Goal: Task Accomplishment & Management: Manage account settings

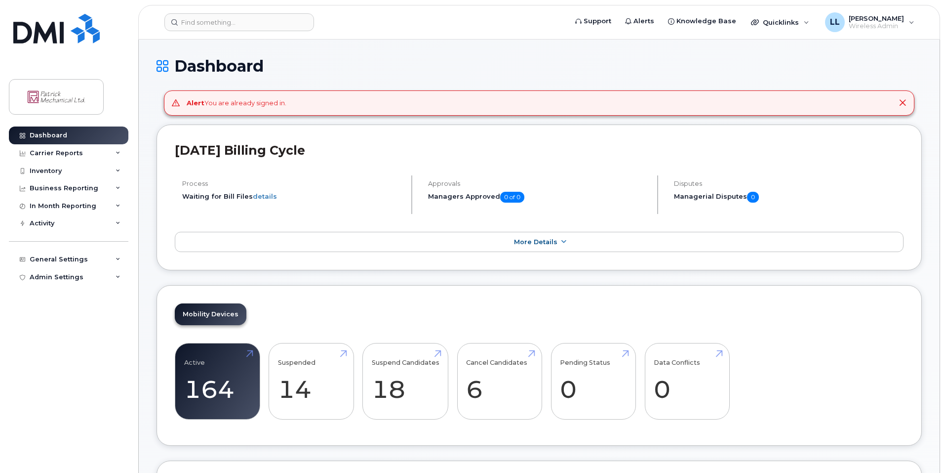
click at [912, 102] on div "Alert You are already signed in." at bounding box center [539, 102] width 751 height 25
click at [909, 103] on div "Alert You are already signed in." at bounding box center [539, 102] width 751 height 25
click at [905, 104] on icon at bounding box center [903, 103] width 8 height 8
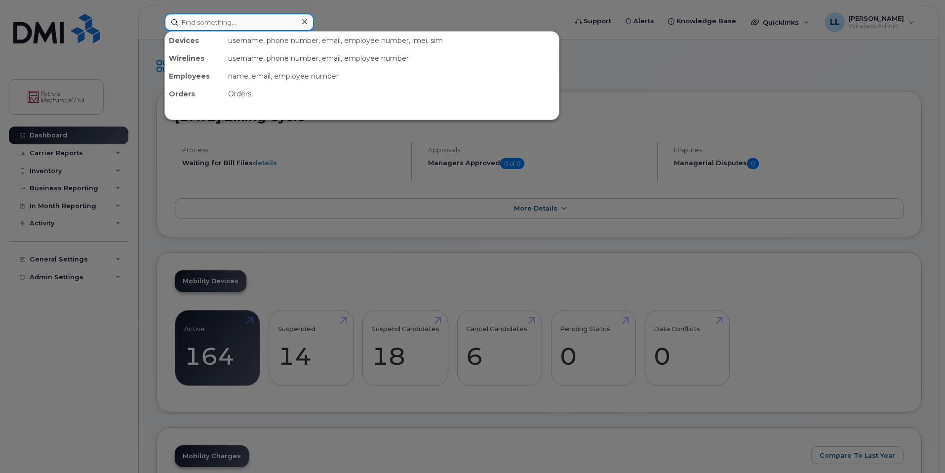
click at [224, 27] on input at bounding box center [239, 22] width 150 height 18
click at [147, 97] on div at bounding box center [472, 236] width 945 height 473
click at [214, 25] on input at bounding box center [239, 22] width 150 height 18
click at [143, 49] on div at bounding box center [472, 236] width 945 height 473
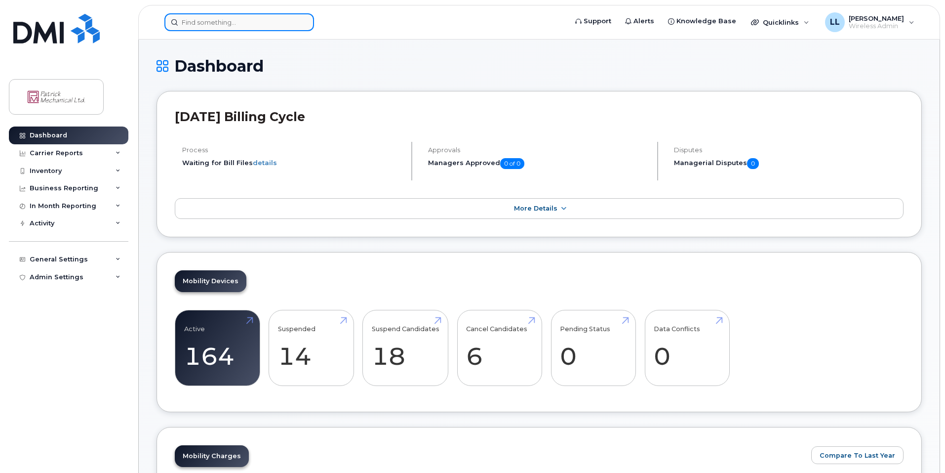
click at [211, 28] on input at bounding box center [239, 22] width 150 height 18
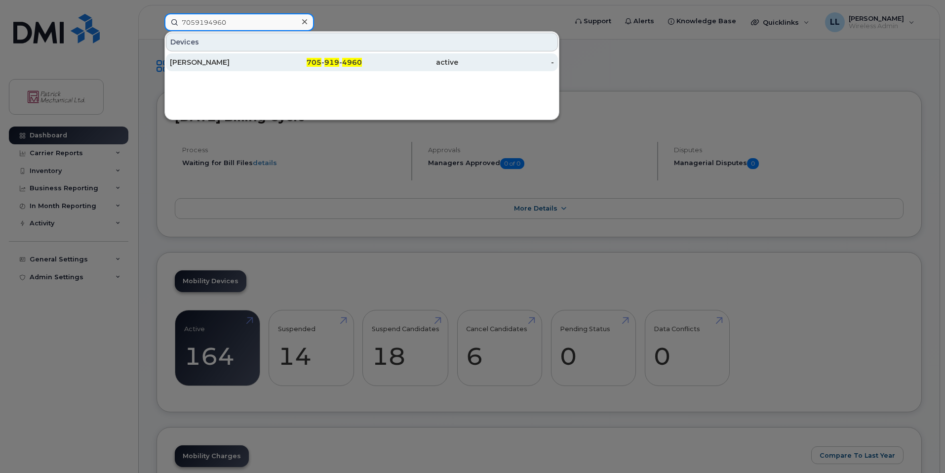
type input "7059194960"
click at [235, 63] on div "Scott Sprack" at bounding box center [218, 62] width 96 height 10
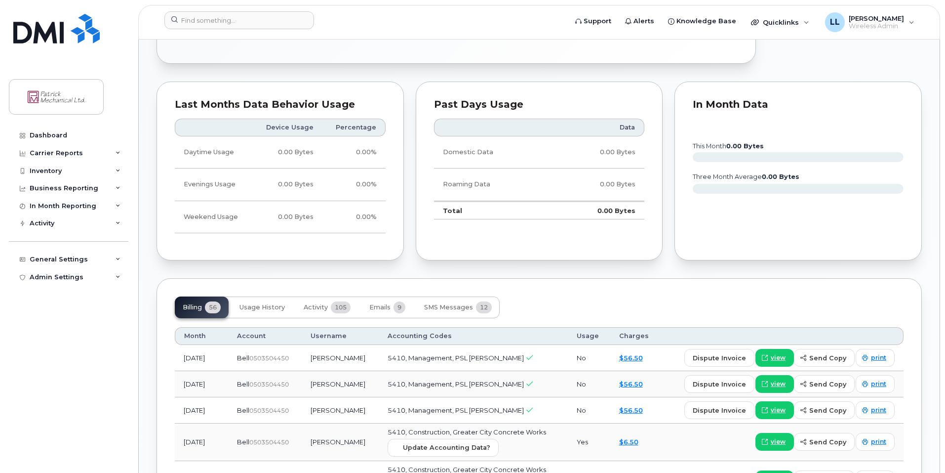
scroll to position [691, 0]
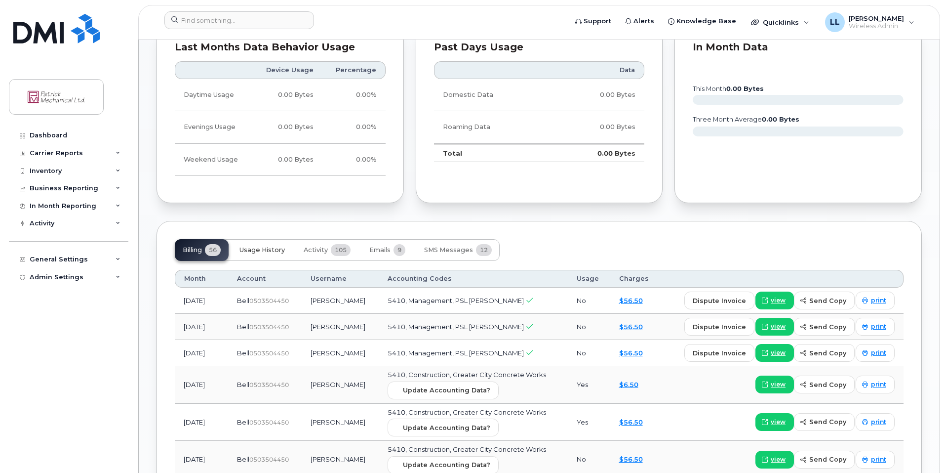
click at [280, 255] on button "Usage History" at bounding box center [262, 250] width 61 height 22
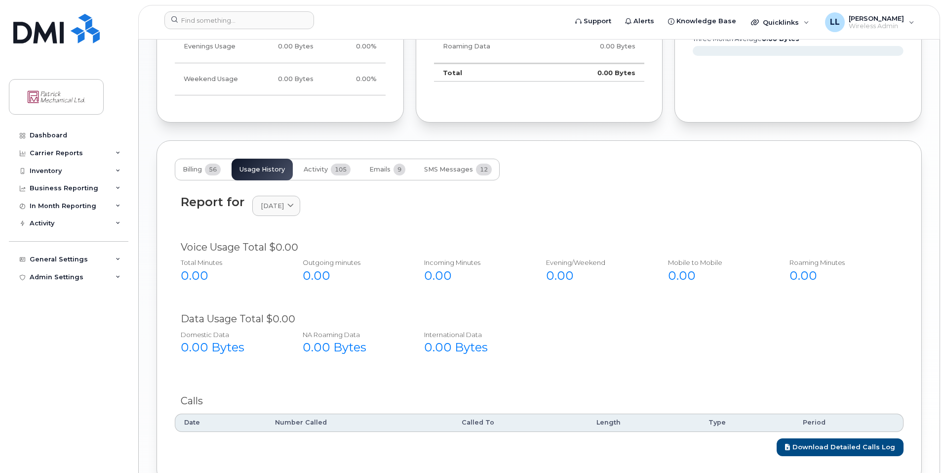
scroll to position [790, 0]
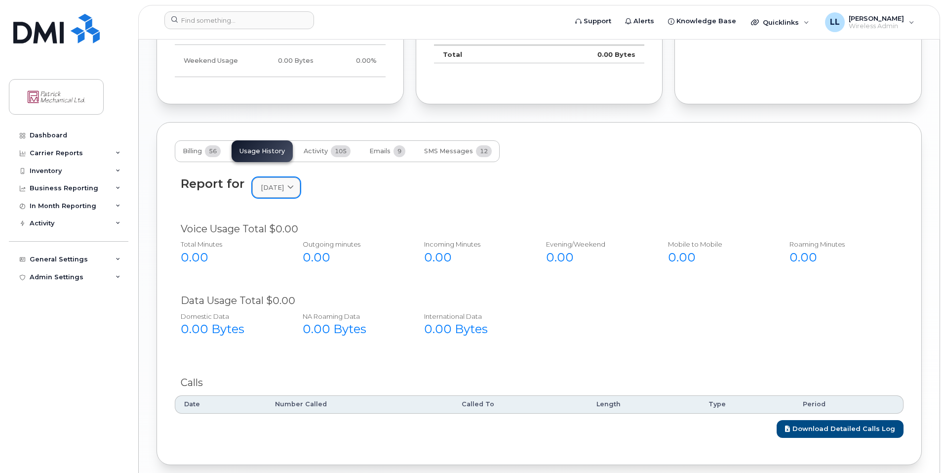
click at [295, 192] on span at bounding box center [290, 187] width 9 height 9
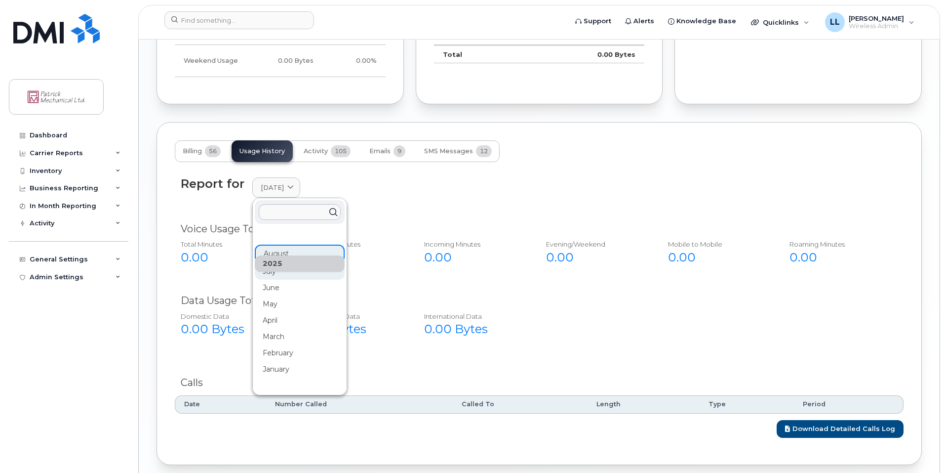
click at [272, 345] on div "July" at bounding box center [300, 353] width 90 height 16
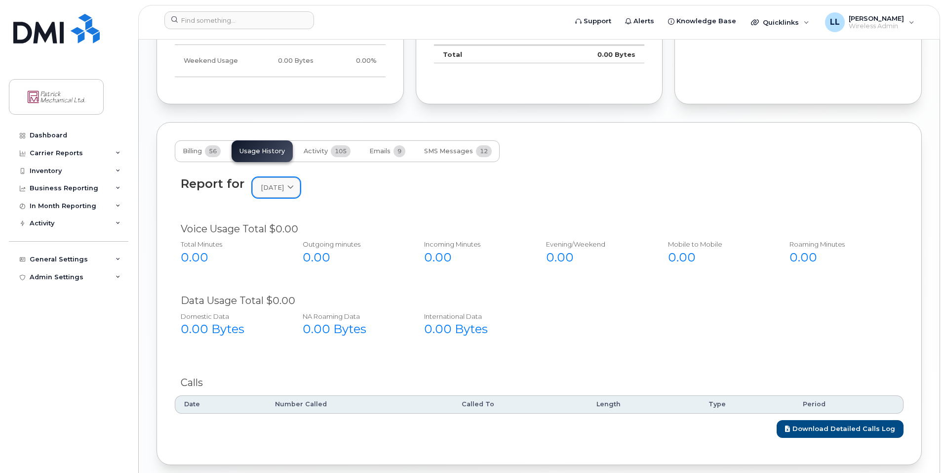
click at [298, 195] on link "July 2025" at bounding box center [276, 187] width 48 height 20
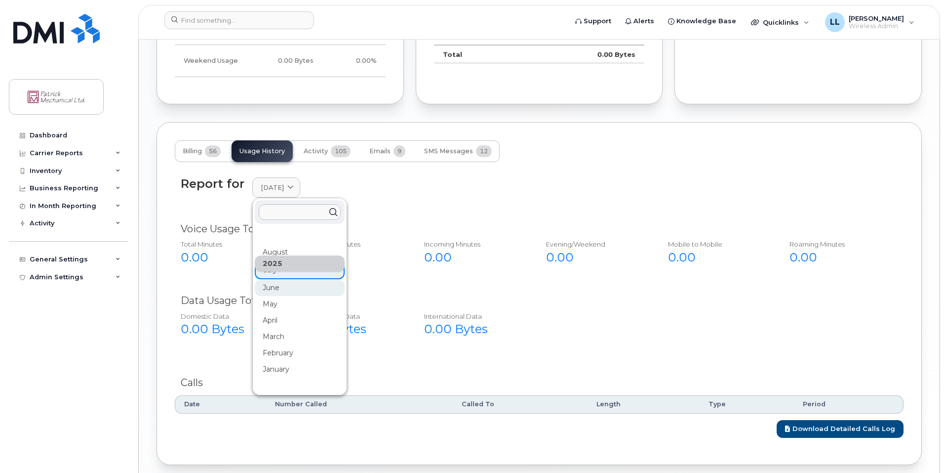
click at [282, 394] on div "June" at bounding box center [300, 402] width 90 height 16
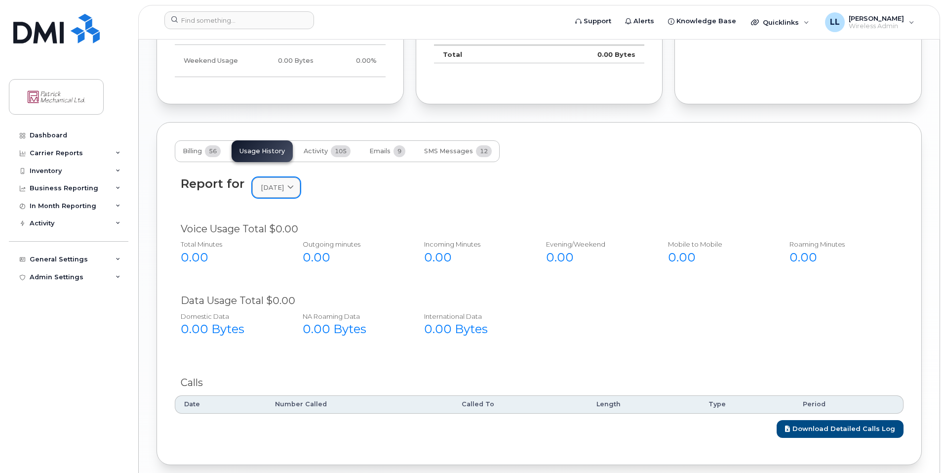
click at [300, 194] on link "June 2025" at bounding box center [276, 187] width 48 height 20
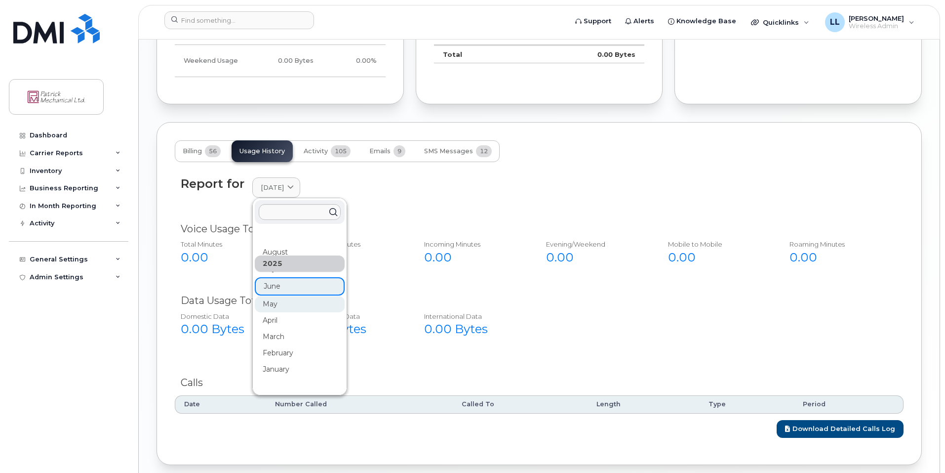
click at [284, 442] on div "May" at bounding box center [300, 450] width 90 height 16
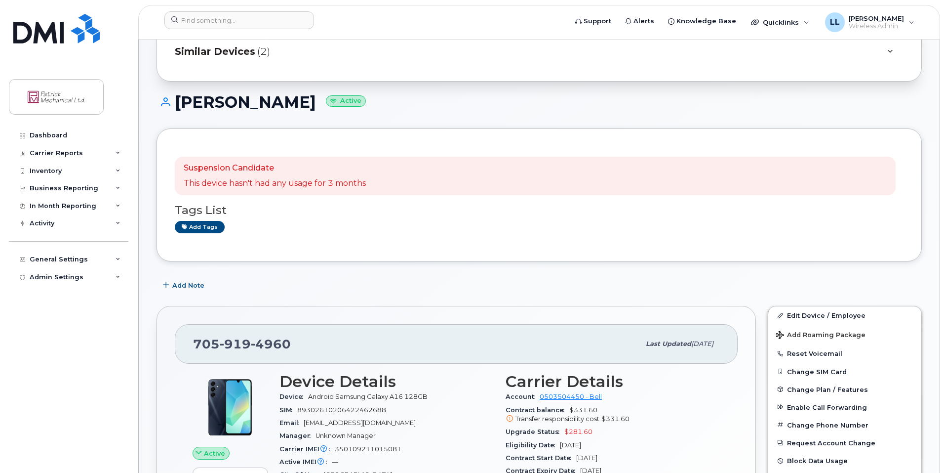
scroll to position [0, 0]
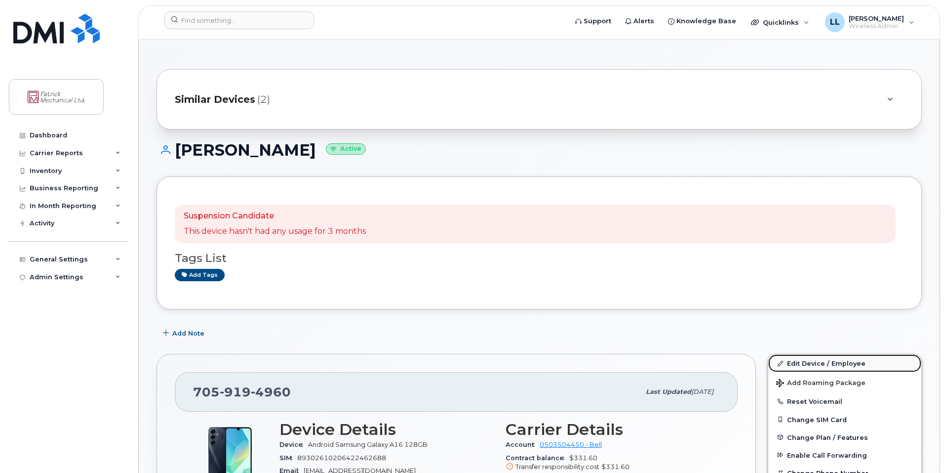
click at [798, 362] on link "Edit Device / Employee" at bounding box center [844, 363] width 153 height 18
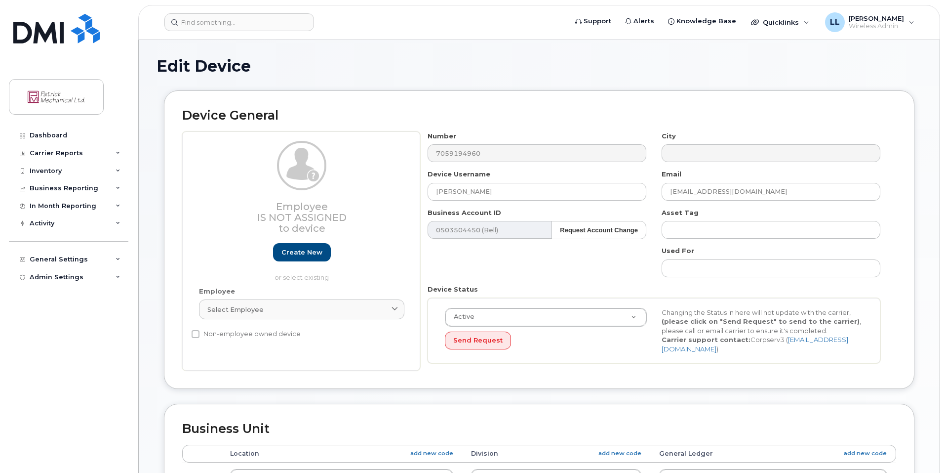
select select "163026"
select select "4324283"
click at [436, 193] on input "[PERSON_NAME]" at bounding box center [537, 192] width 219 height 18
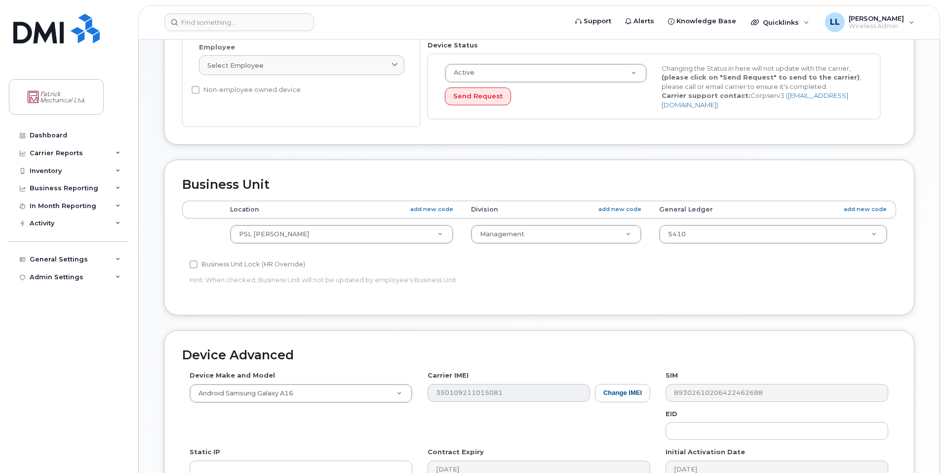
scroll to position [392, 0]
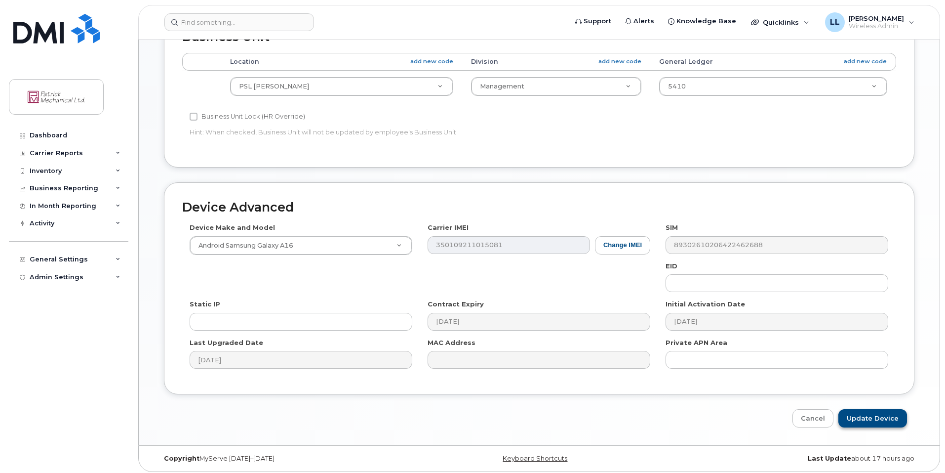
type input "Available - Scott Sprack"
click at [863, 412] on input "Update Device" at bounding box center [873, 418] width 69 height 18
type input "Saving..."
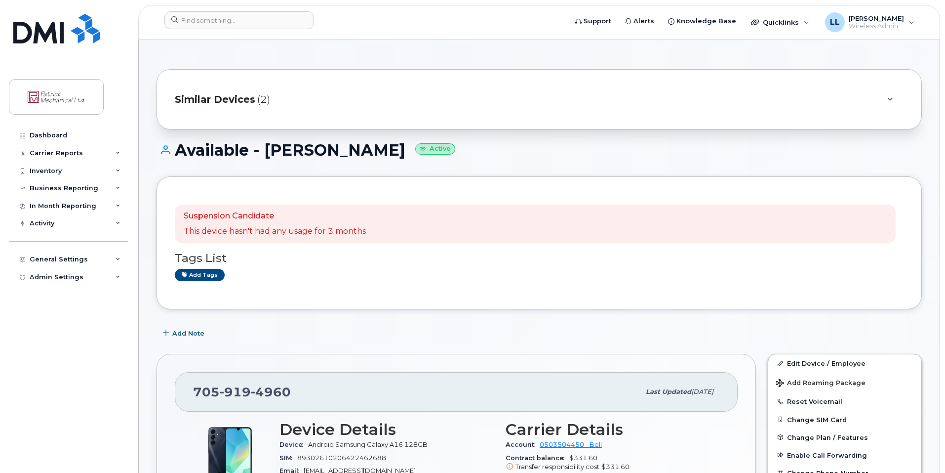
click at [582, 101] on div "Similar Devices (2)" at bounding box center [525, 99] width 701 height 24
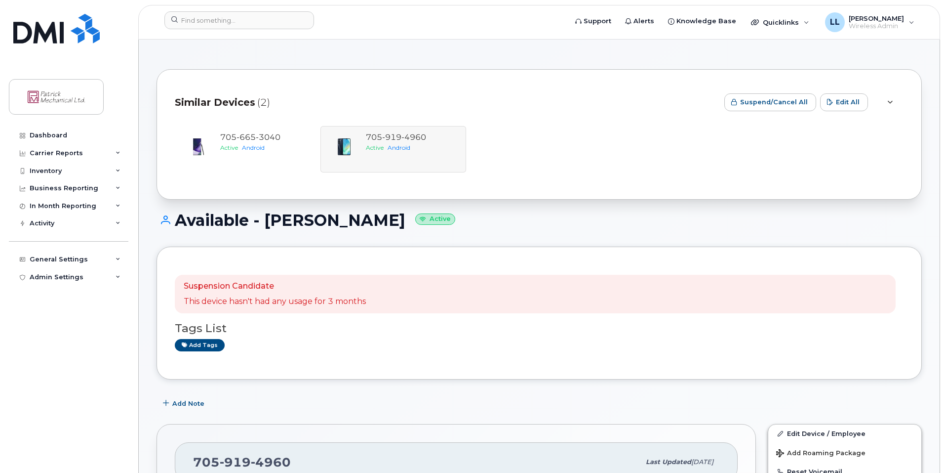
click at [582, 101] on div "Similar Devices (2)" at bounding box center [446, 102] width 542 height 30
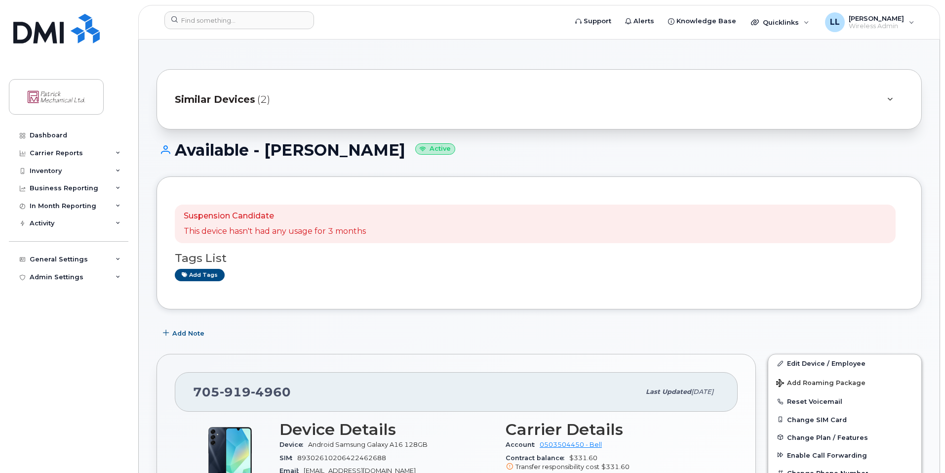
click at [237, 113] on div "Similar Devices (2)" at bounding box center [539, 99] width 765 height 60
click at [457, 106] on div "Similar Devices (2)" at bounding box center [525, 99] width 701 height 24
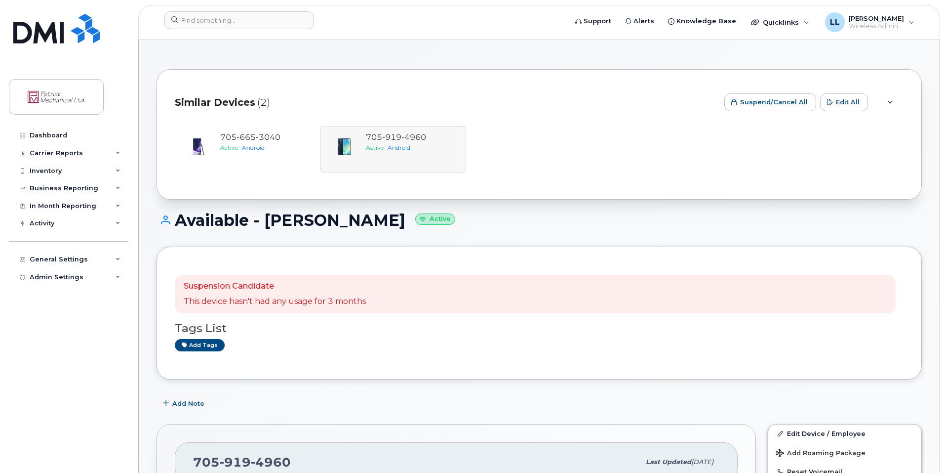
click at [489, 98] on div "Similar Devices (2)" at bounding box center [446, 102] width 542 height 30
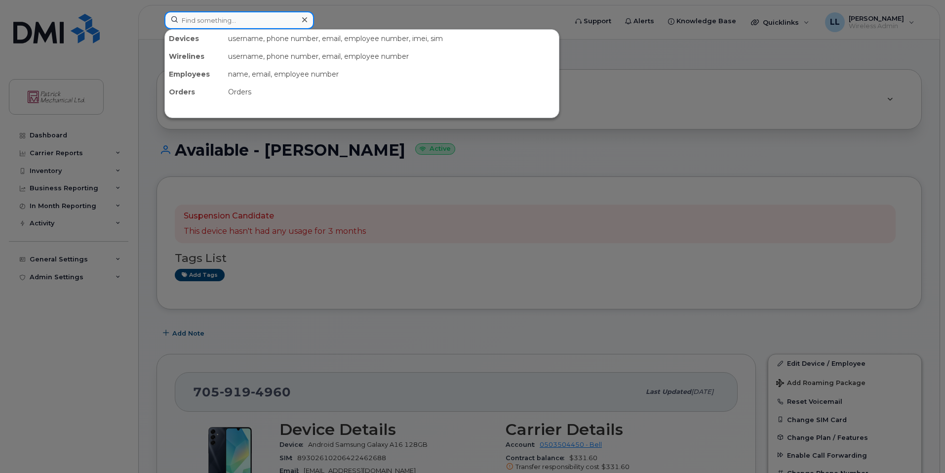
click at [259, 18] on input at bounding box center [239, 20] width 150 height 18
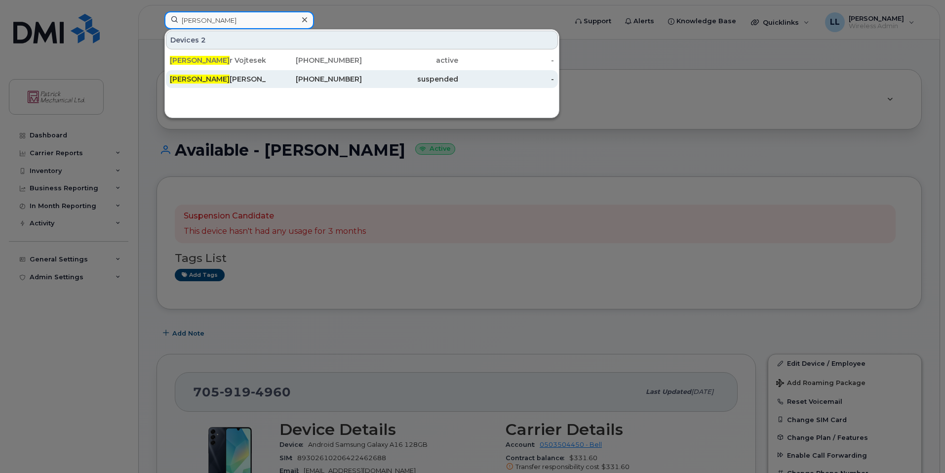
type input "pete"
click at [266, 85] on div "Pete r Tilley" at bounding box center [314, 79] width 96 height 18
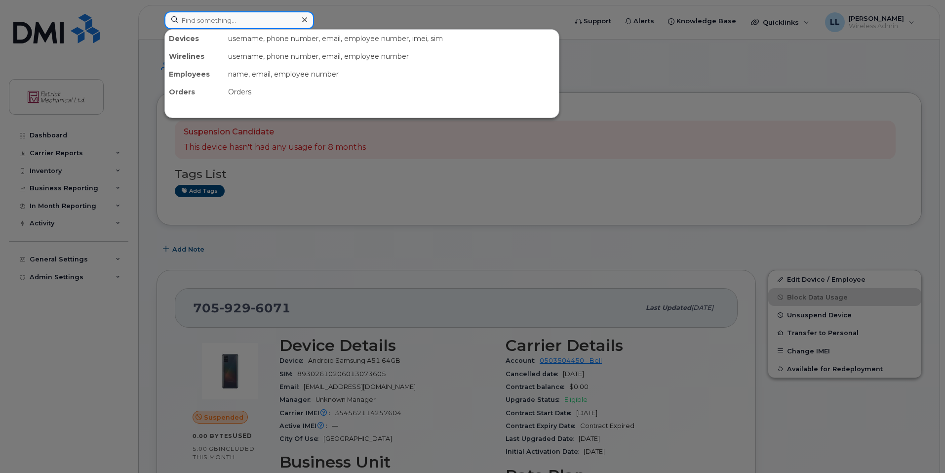
click at [275, 22] on input at bounding box center [239, 20] width 150 height 18
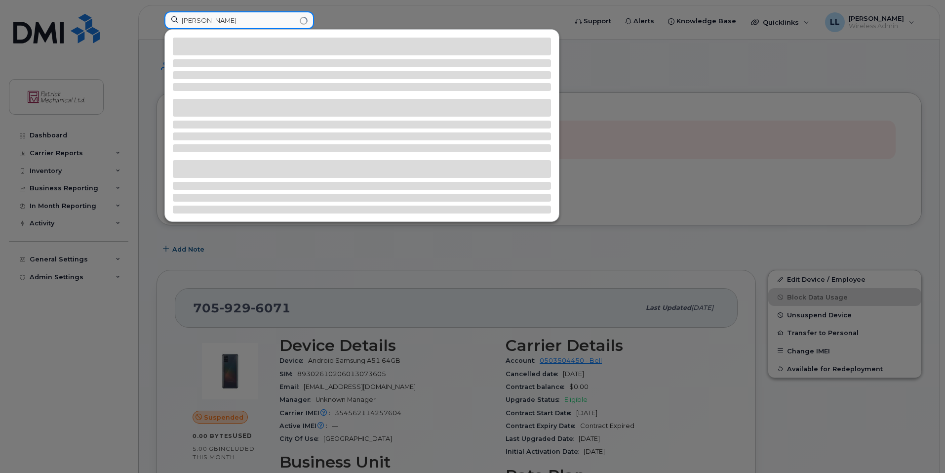
click at [247, 23] on input "[PERSON_NAME]" at bounding box center [239, 20] width 150 height 18
click at [247, 23] on input "darrell" at bounding box center [239, 20] width 150 height 18
type input "lee"
click at [635, 254] on div at bounding box center [472, 236] width 945 height 473
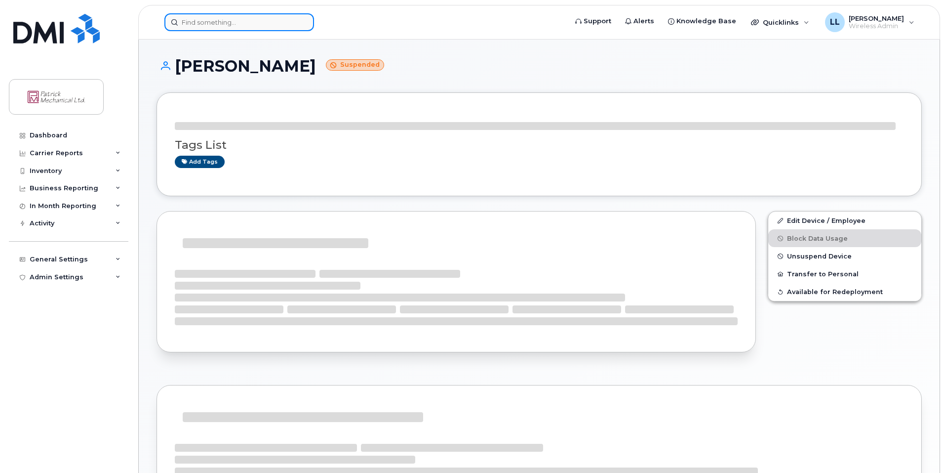
click at [258, 22] on input at bounding box center [239, 22] width 150 height 18
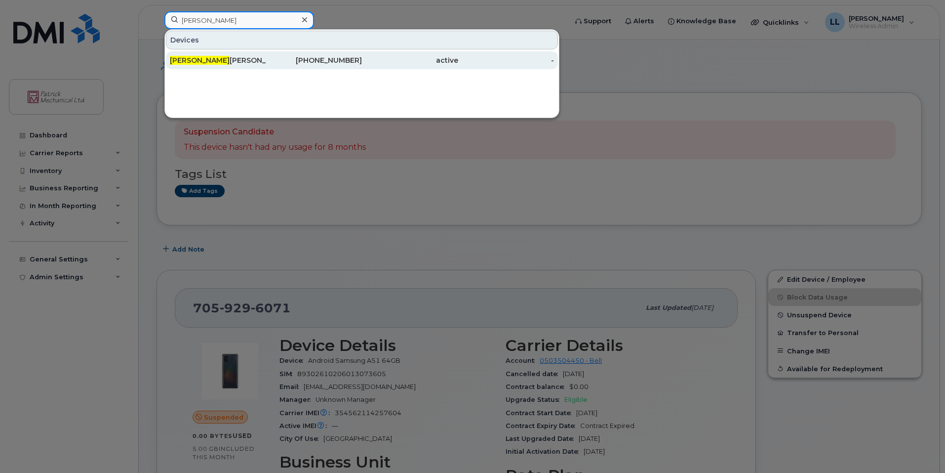
type input "darr"
click at [202, 64] on div "Darr ell Lee" at bounding box center [218, 60] width 96 height 10
